Goal: Information Seeking & Learning: Learn about a topic

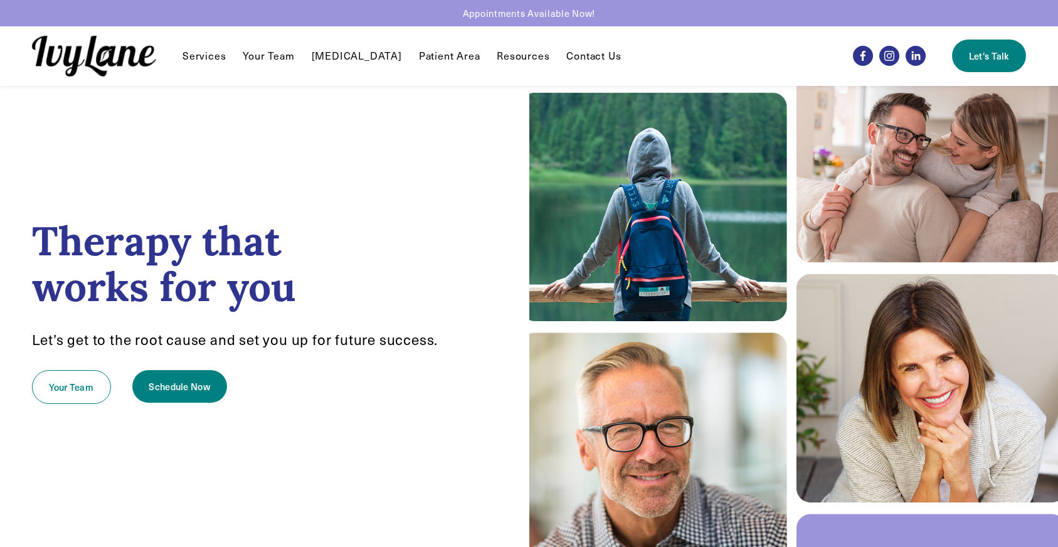
click at [350, 58] on link "[MEDICAL_DATA]" at bounding box center [357, 55] width 90 height 15
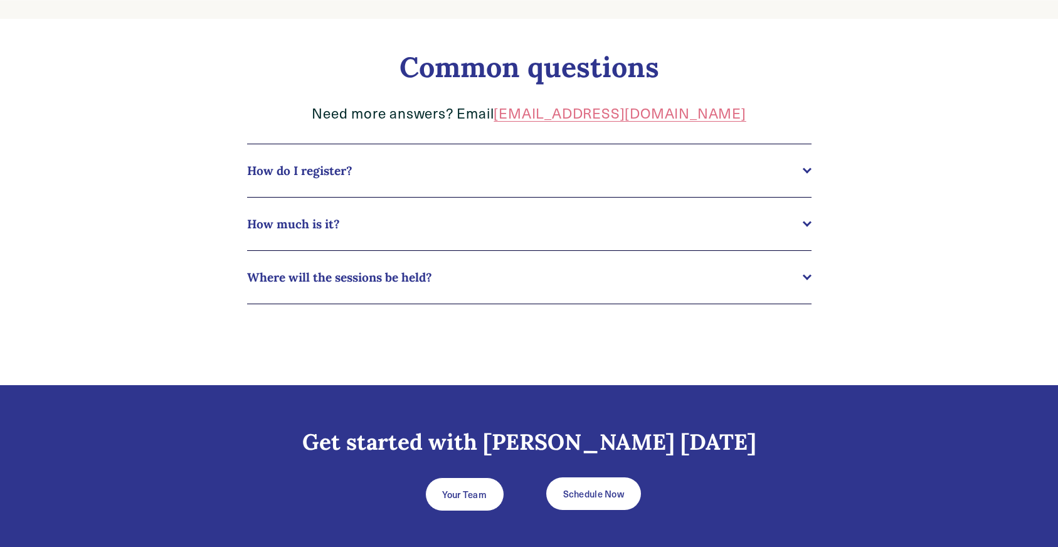
scroll to position [665, 0]
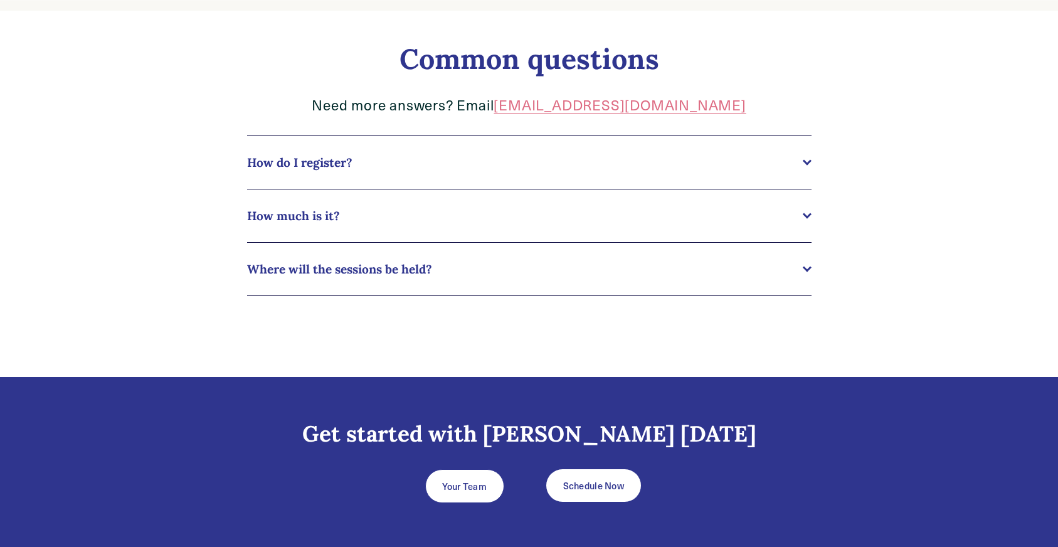
click at [803, 214] on div at bounding box center [806, 214] width 9 height 9
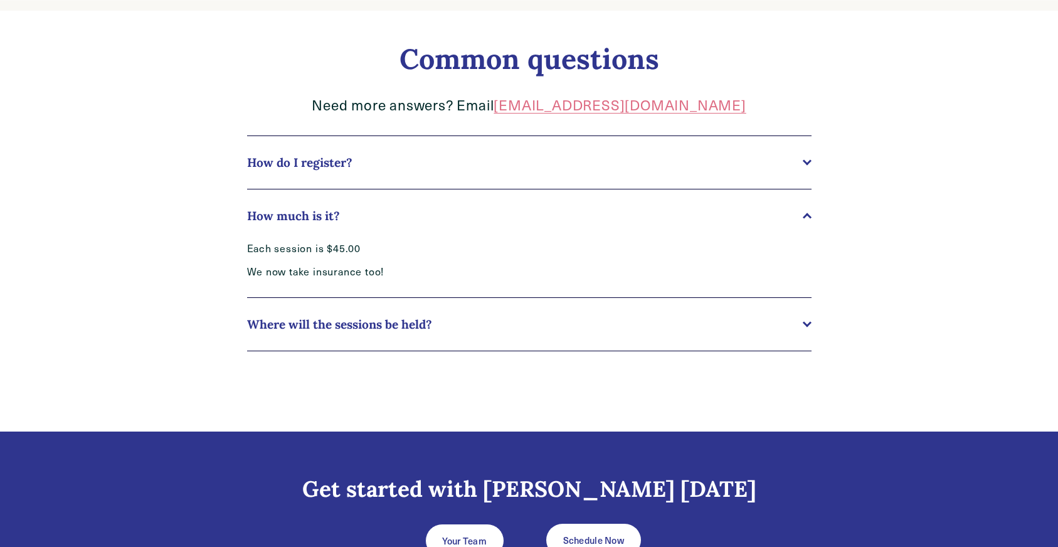
click at [806, 162] on div at bounding box center [806, 161] width 9 height 9
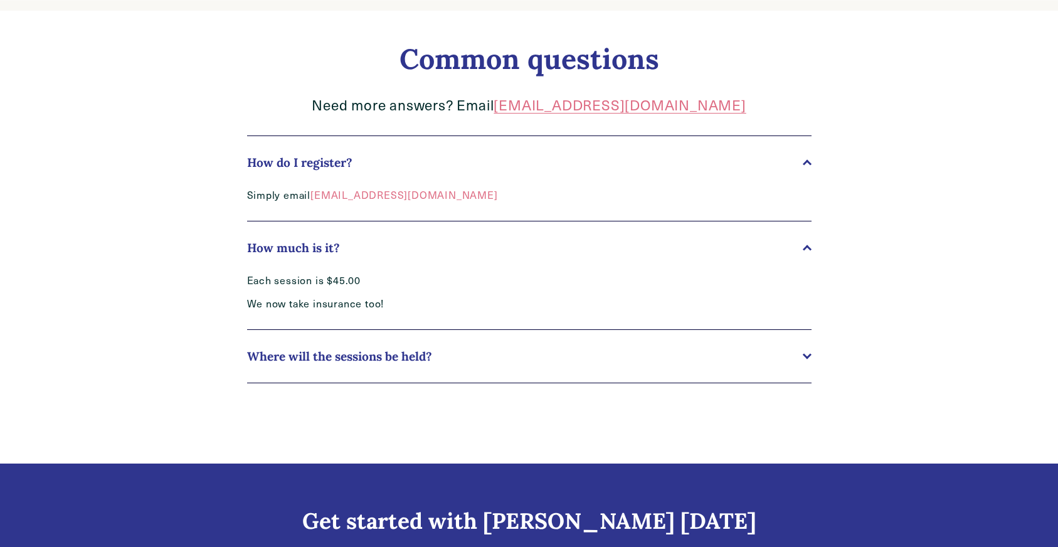
scroll to position [692, 0]
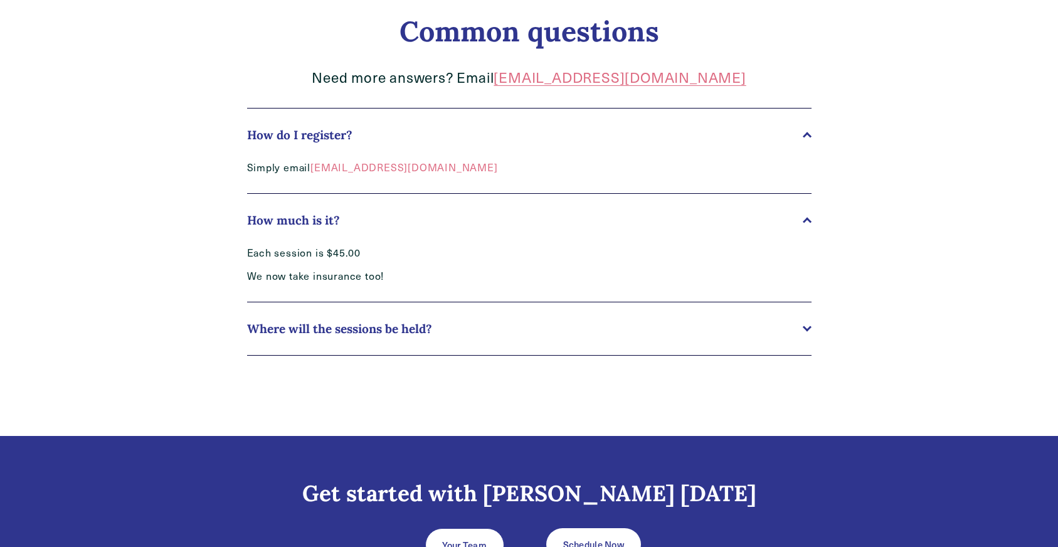
click at [810, 328] on div at bounding box center [806, 326] width 9 height 9
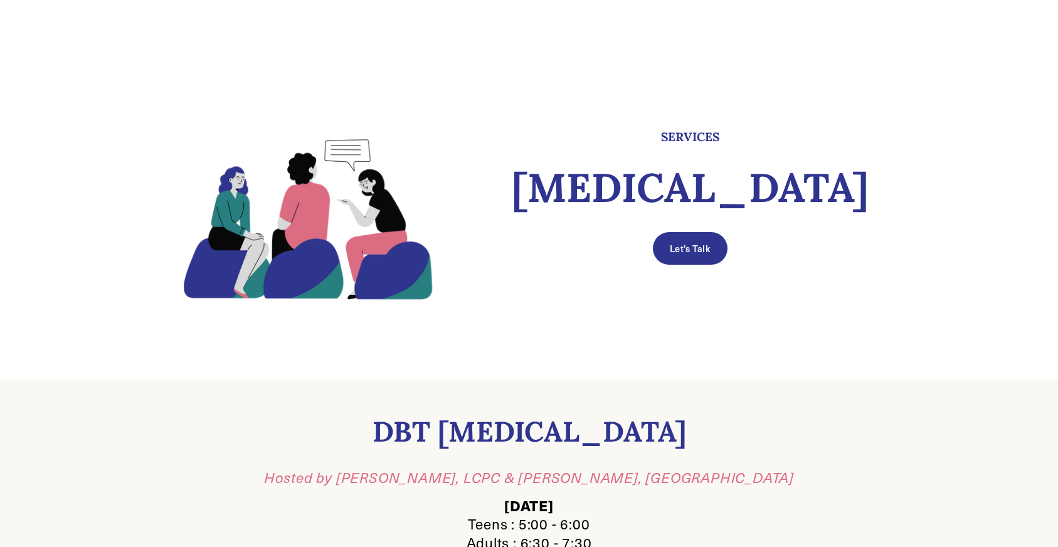
scroll to position [0, 0]
